Goal: Find specific page/section: Find specific page/section

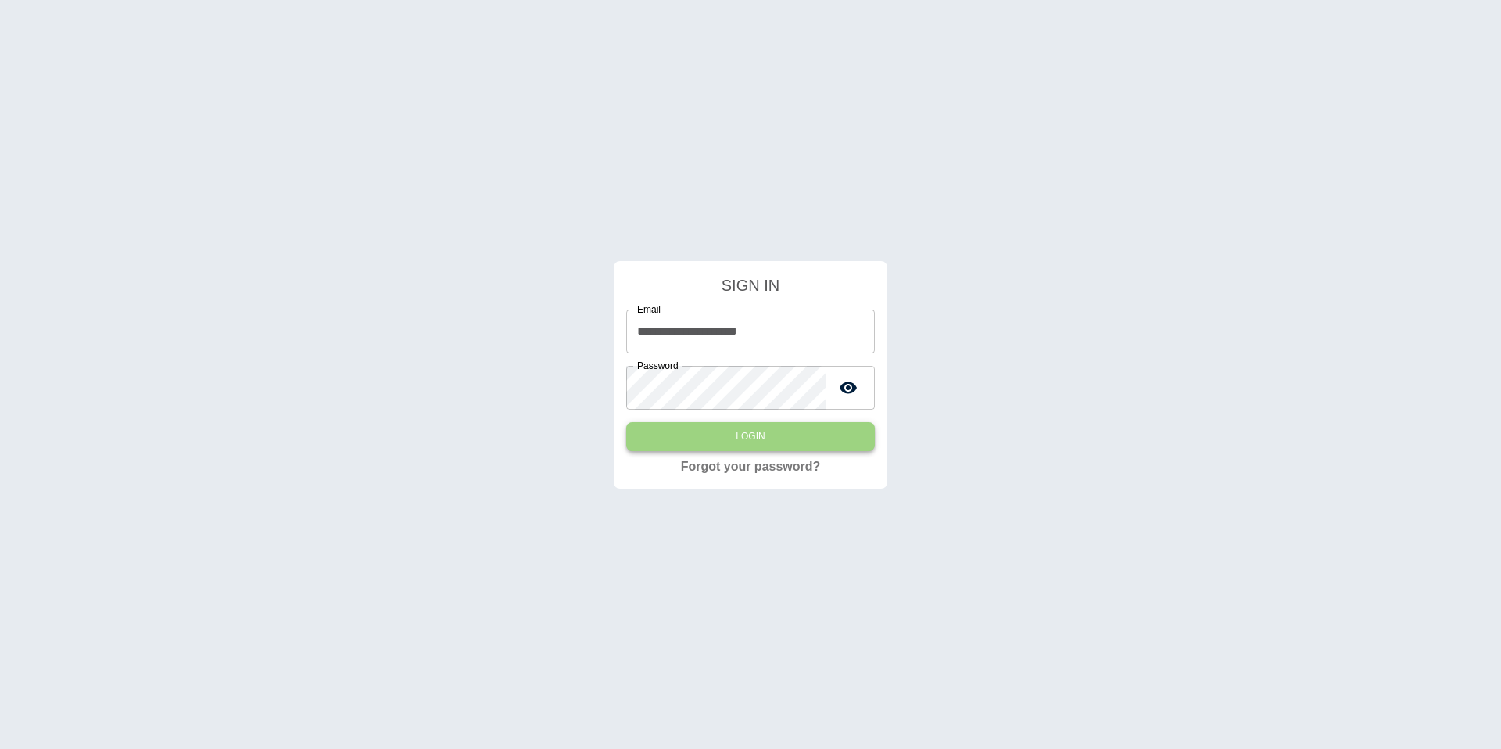
click at [798, 426] on button "Login" at bounding box center [750, 436] width 249 height 29
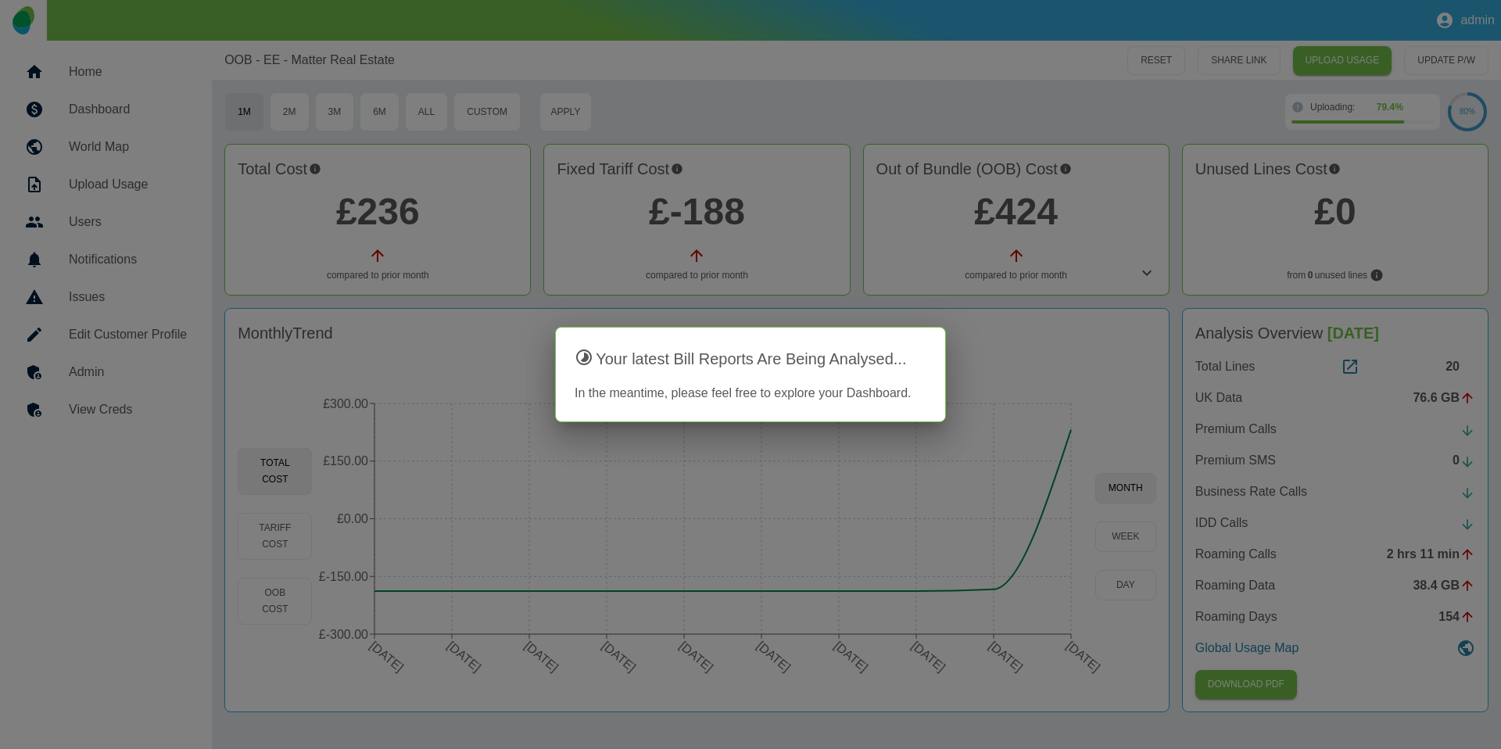
click at [631, 79] on div at bounding box center [750, 374] width 1501 height 749
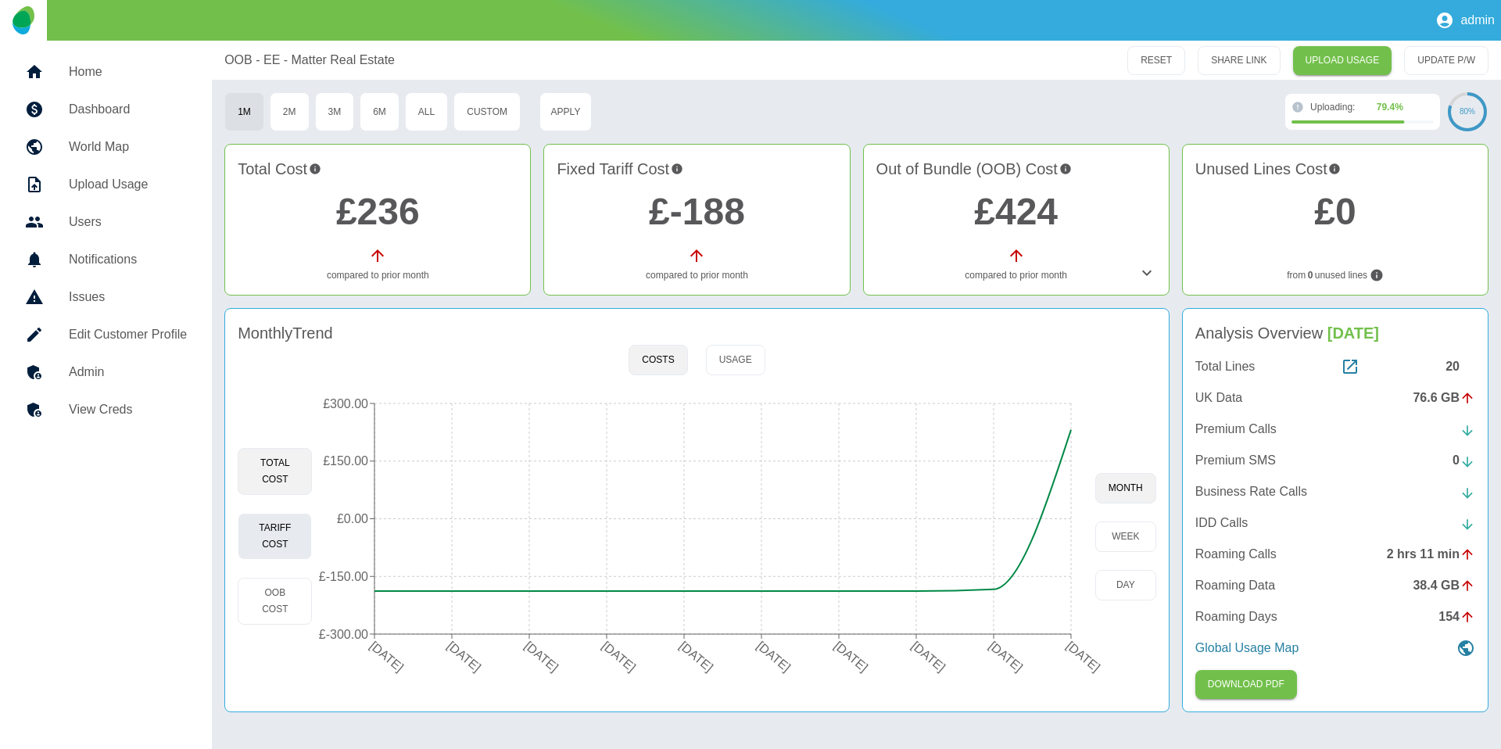
click at [289, 545] on button "Tariff Cost" at bounding box center [275, 536] width 74 height 47
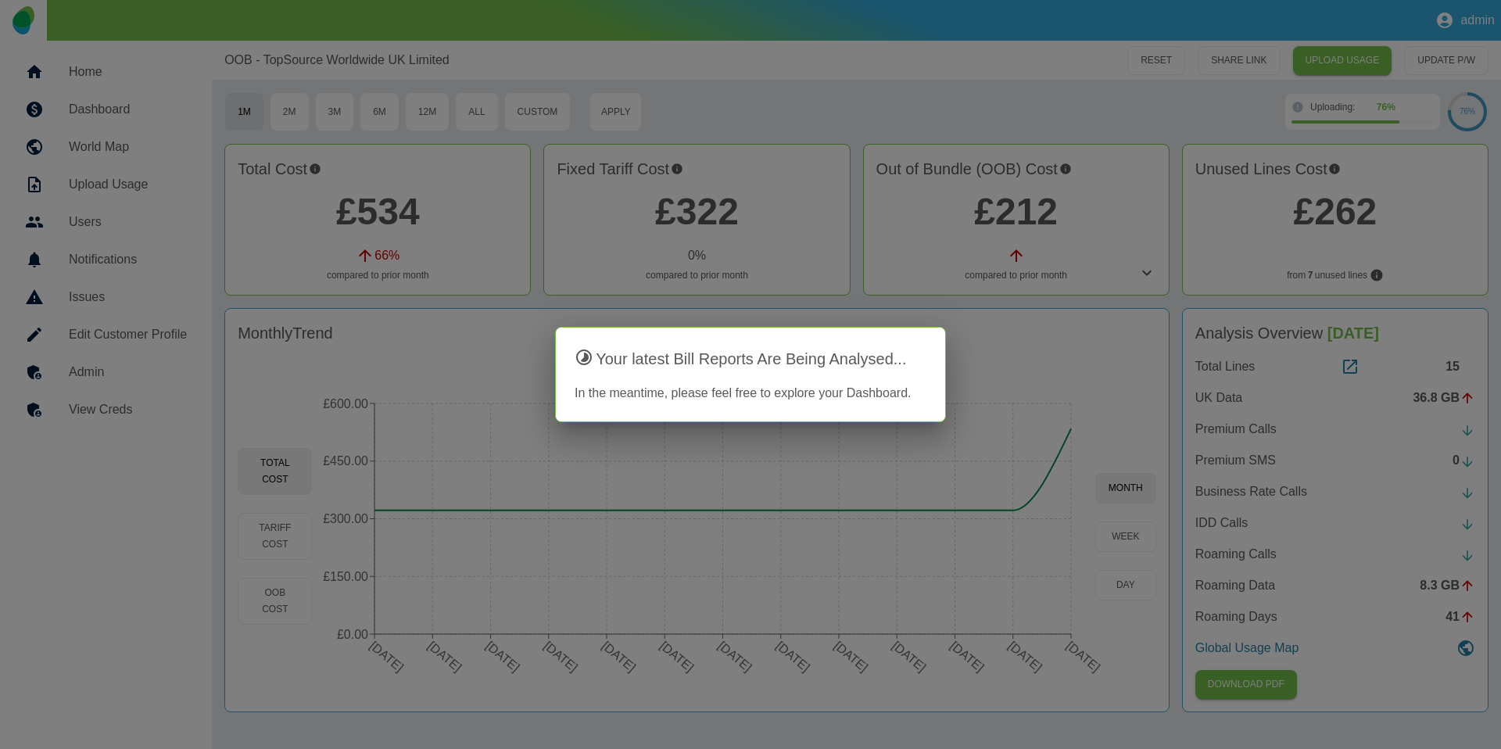
click at [881, 54] on div at bounding box center [750, 374] width 1501 height 749
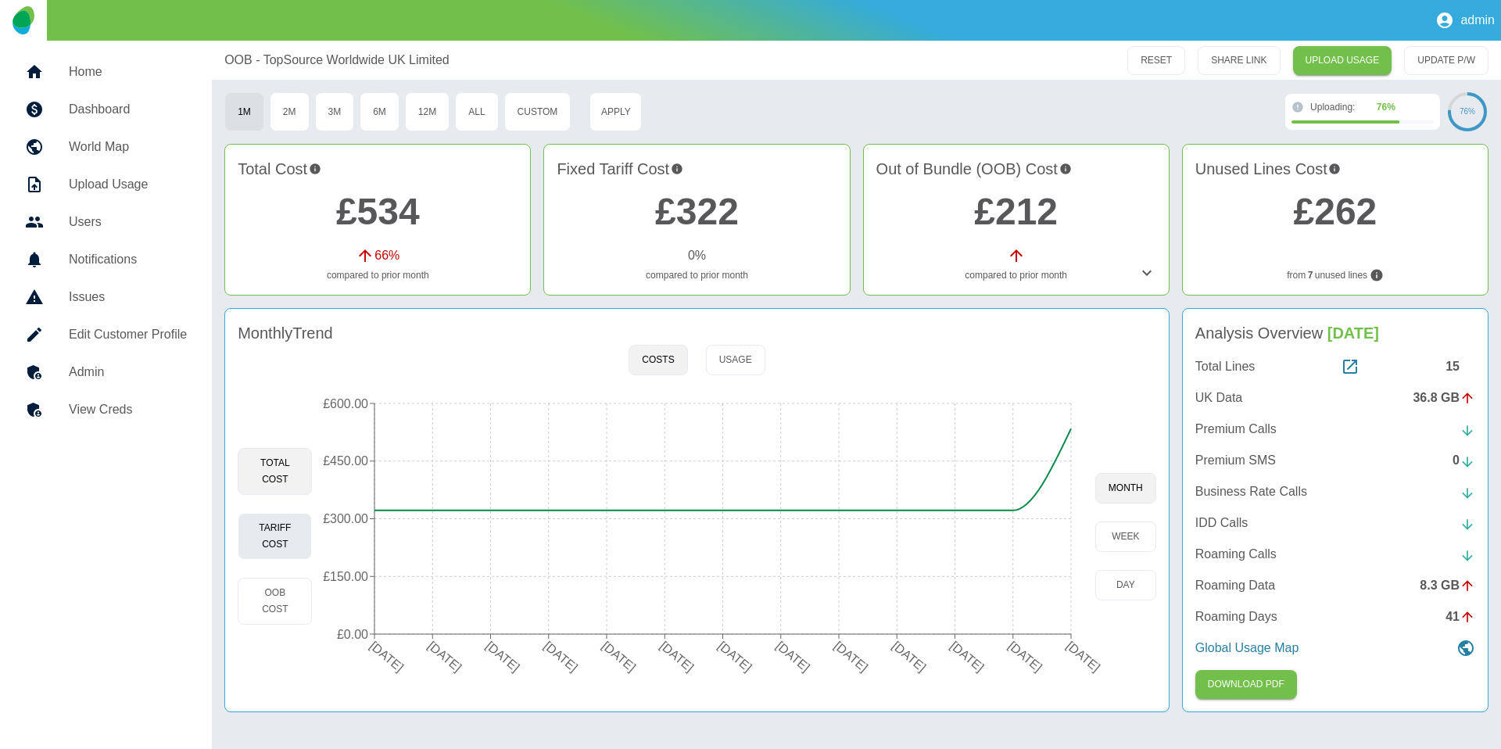
click at [280, 545] on button "Tariff Cost" at bounding box center [275, 536] width 74 height 47
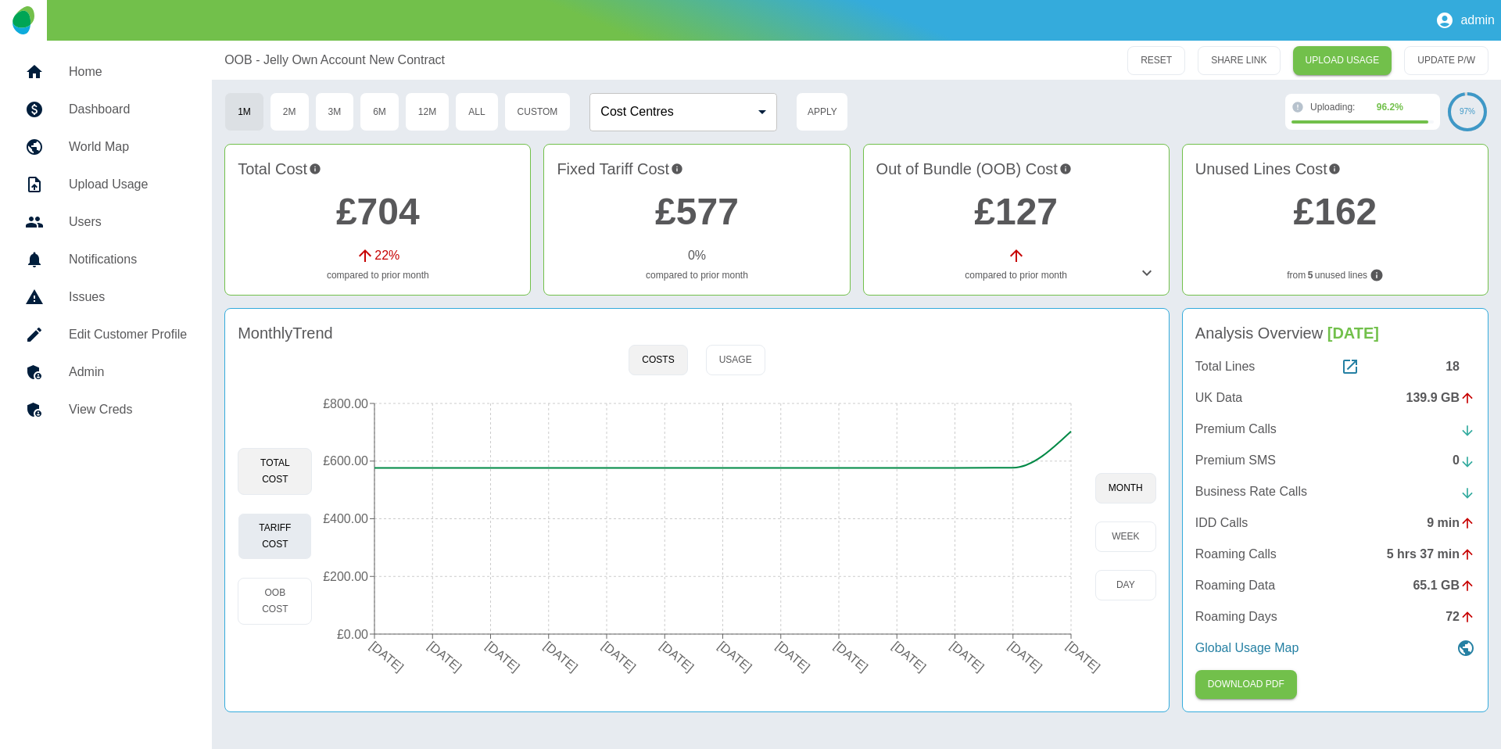
click at [251, 539] on button "Tariff Cost" at bounding box center [275, 536] width 74 height 47
